Goal: Information Seeking & Learning: Learn about a topic

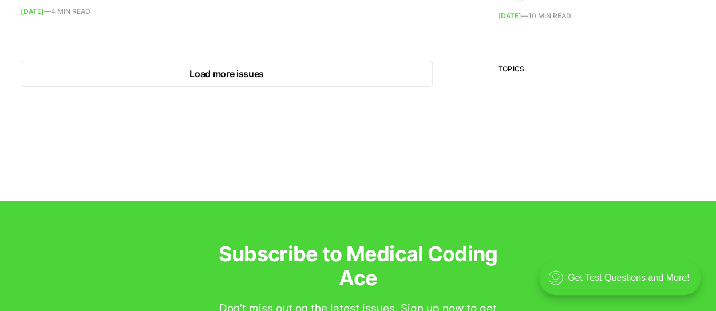
scroll to position [1868, 0]
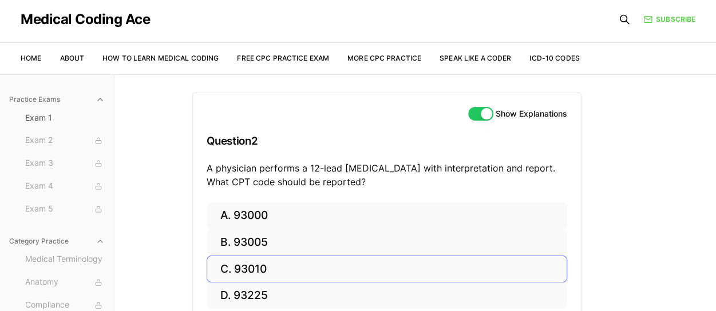
scroll to position [78, 0]
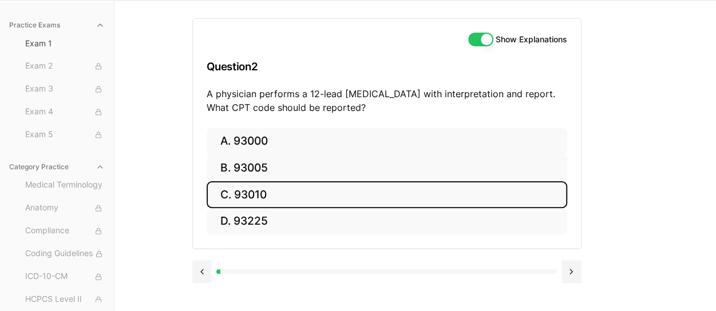
click at [245, 200] on button "C. 93010" at bounding box center [386, 194] width 360 height 27
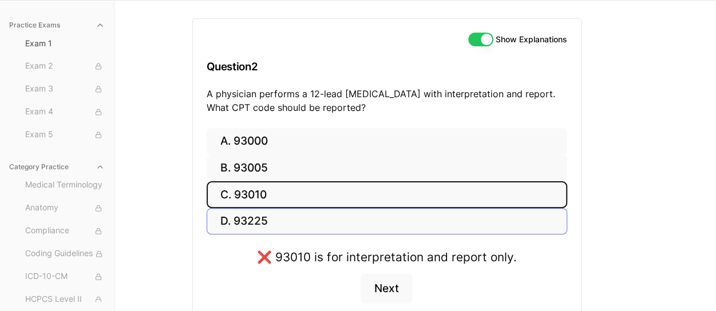
scroll to position [140, 0]
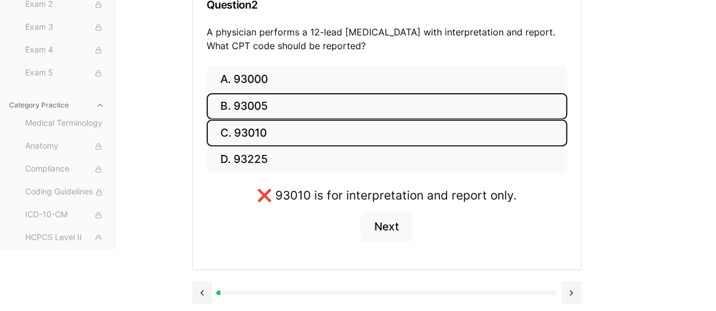
click at [229, 93] on button "B. 93005" at bounding box center [386, 106] width 360 height 27
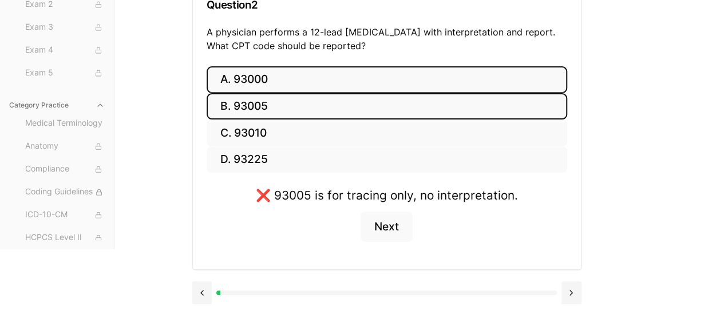
click at [246, 74] on button "A. 93000" at bounding box center [386, 79] width 360 height 27
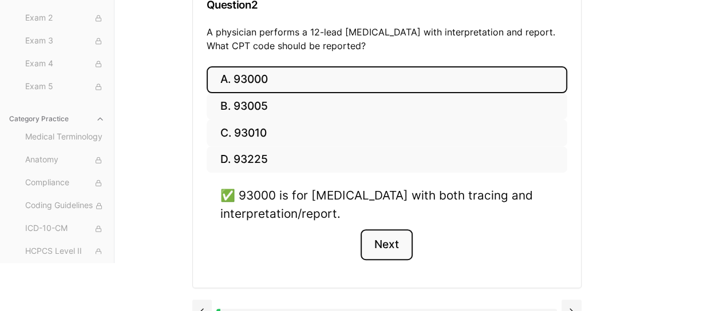
click at [384, 243] on button "Next" at bounding box center [386, 244] width 52 height 31
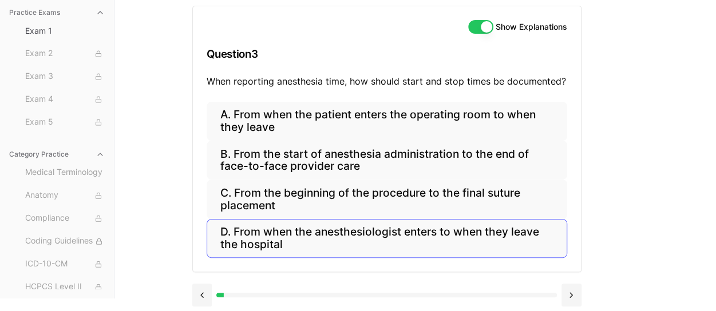
scroll to position [93, 0]
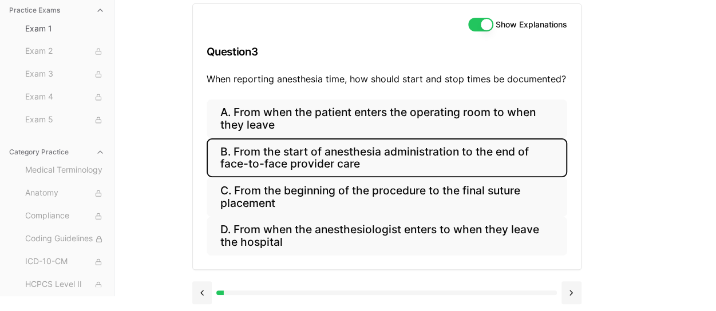
click at [395, 153] on button "B. From the start of anesthesia administration to the end of face-to-face provi…" at bounding box center [386, 157] width 360 height 39
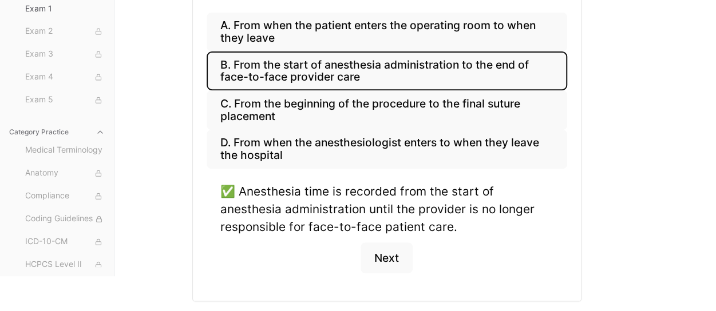
scroll to position [206, 0]
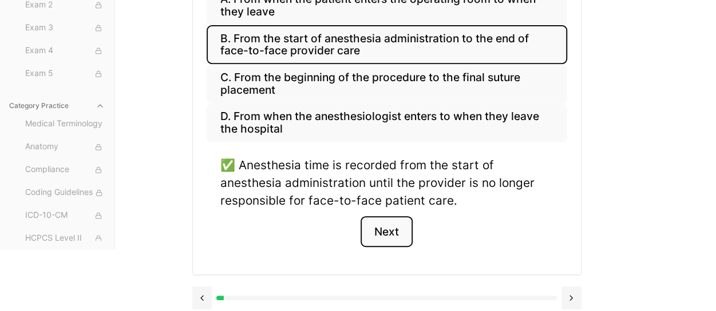
click at [385, 226] on button "Next" at bounding box center [386, 231] width 52 height 31
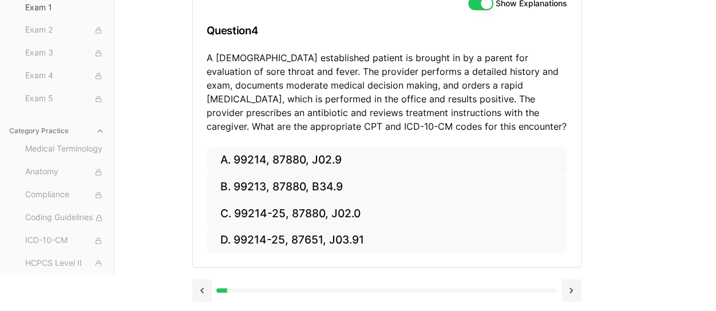
scroll to position [112, 0]
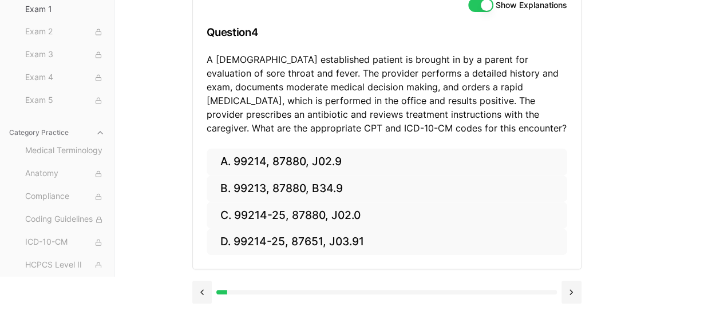
click at [663, 64] on div "Practice Exams Exam 1 Exam 2 Exam 3 Exam 4 Exam 5 Category Practice Medical Ter…" at bounding box center [358, 121] width 716 height 311
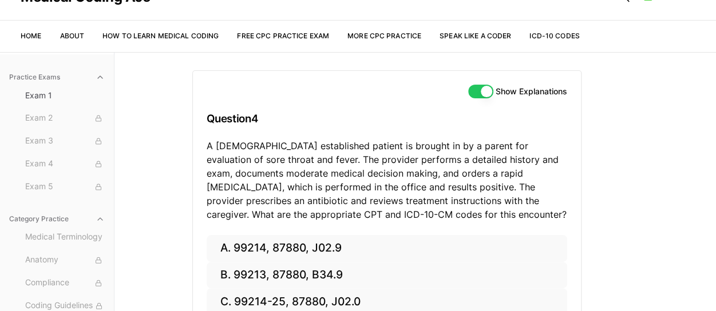
scroll to position [0, 0]
